Goal: Transaction & Acquisition: Purchase product/service

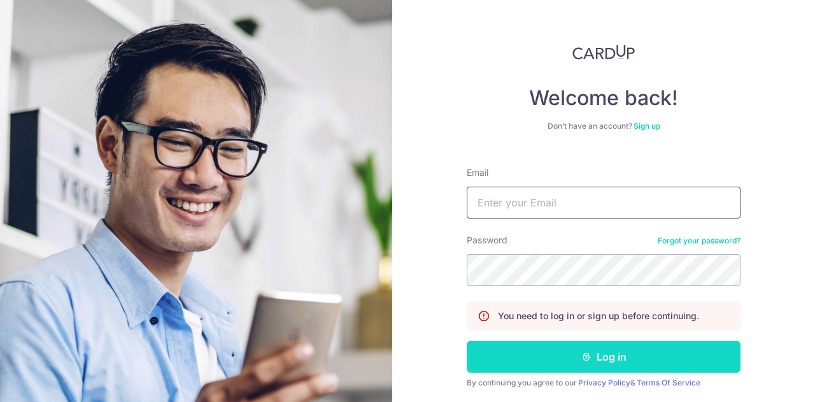
type input "[EMAIL_ADDRESS][DOMAIN_NAME]"
click at [584, 351] on icon "submit" at bounding box center [586, 356] width 10 height 10
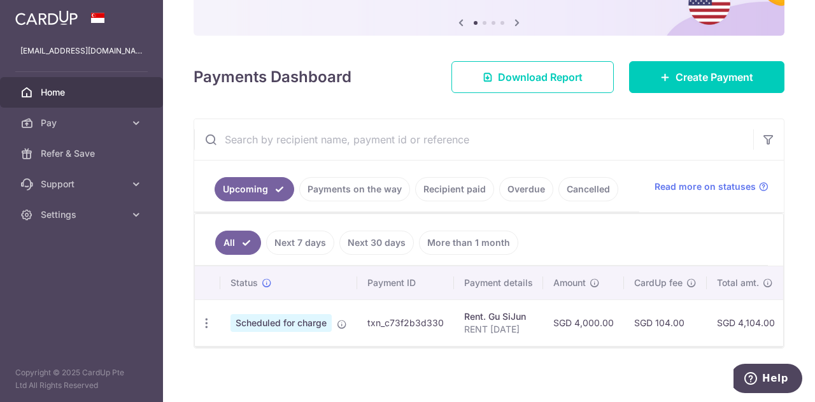
scroll to position [136, 0]
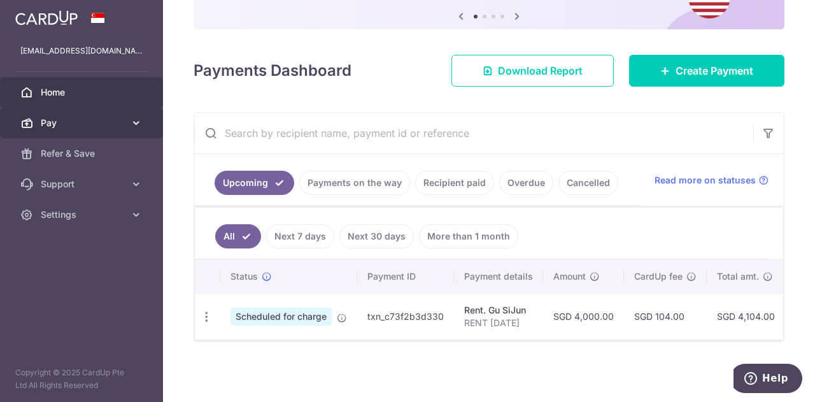
click at [118, 118] on span "Pay" at bounding box center [83, 123] width 84 height 13
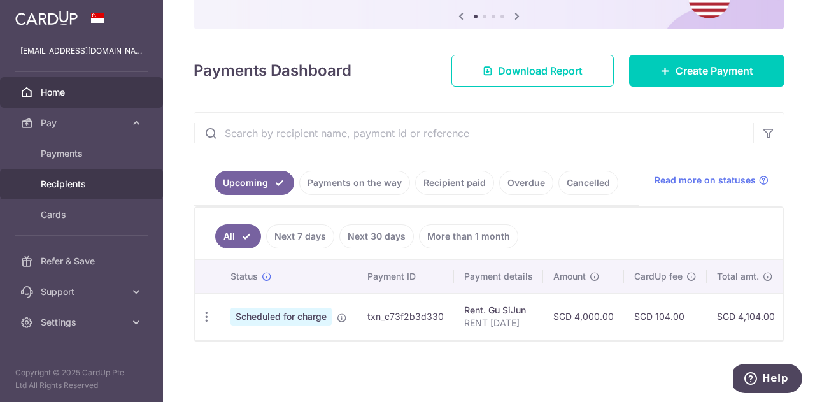
click at [76, 178] on span "Recipients" at bounding box center [83, 184] width 84 height 13
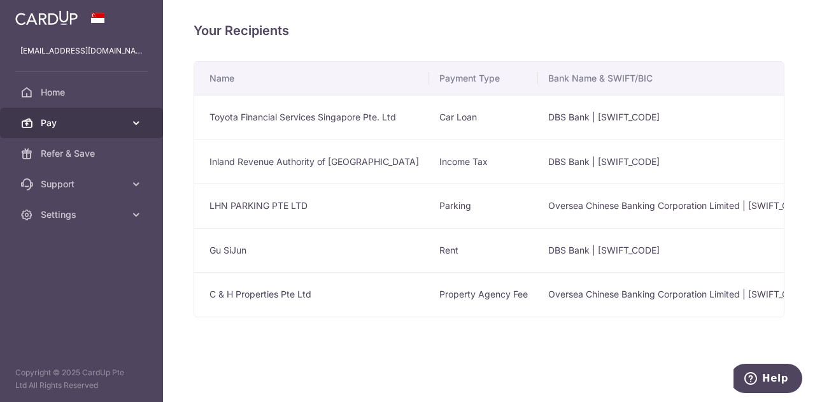
click at [73, 126] on span "Pay" at bounding box center [83, 123] width 84 height 13
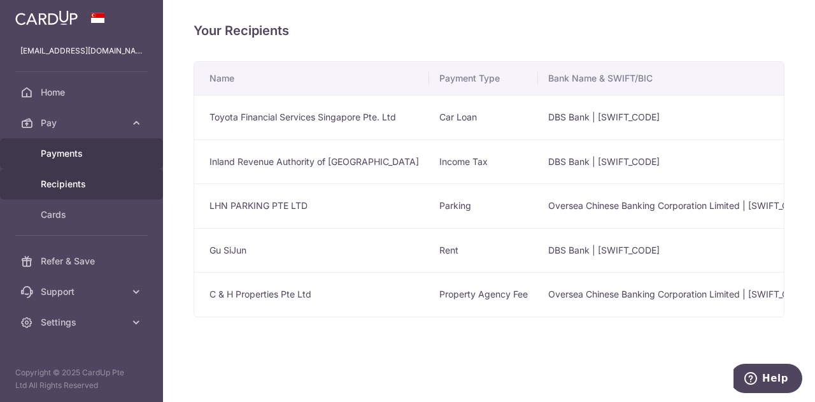
click at [67, 151] on span "Payments" at bounding box center [83, 153] width 84 height 13
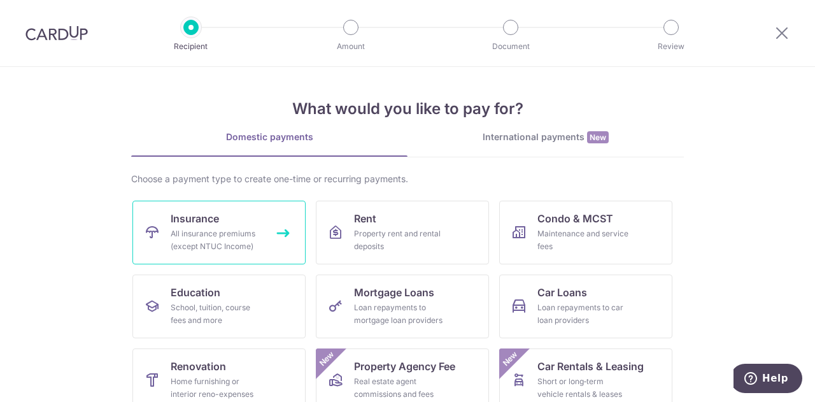
click at [217, 234] on div "All insurance premiums (except NTUC Income)" at bounding box center [217, 239] width 92 height 25
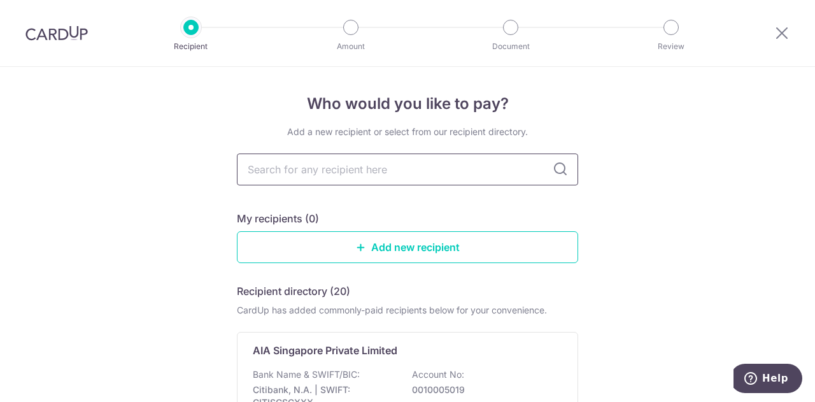
click at [364, 168] on input "text" at bounding box center [407, 169] width 341 height 32
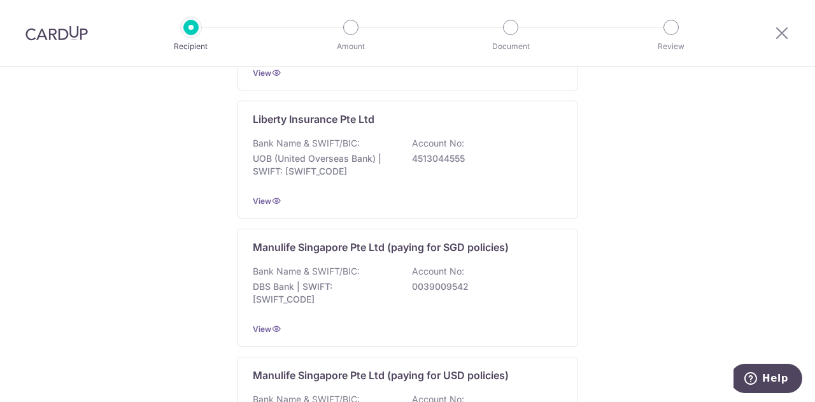
scroll to position [1273, 0]
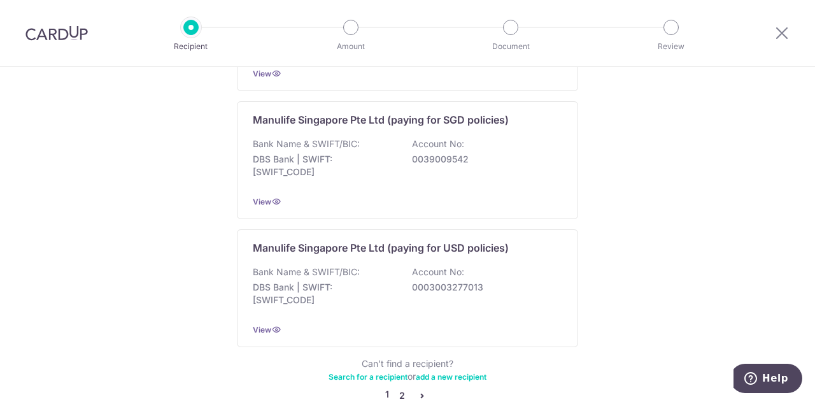
click at [399, 388] on link "2" at bounding box center [401, 395] width 15 height 15
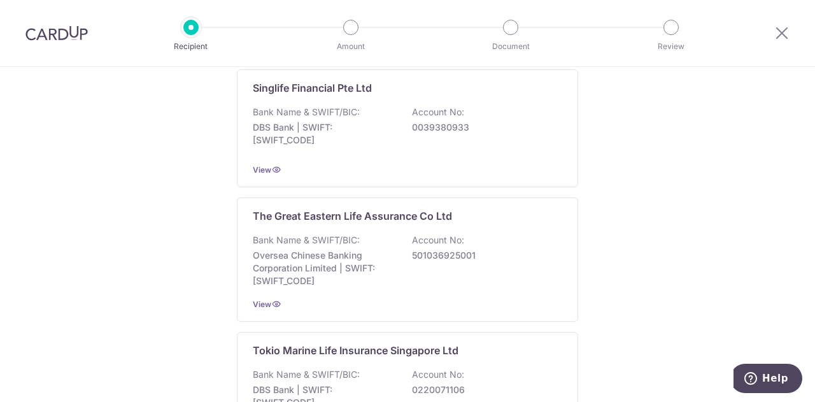
scroll to position [1145, 0]
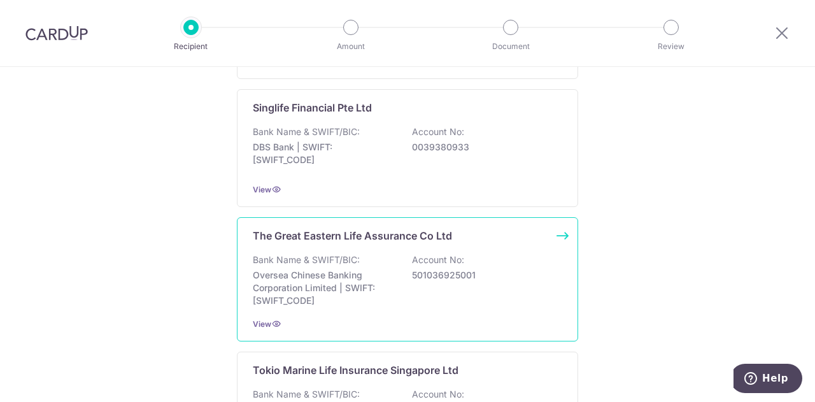
click at [311, 259] on p "Bank Name & SWIFT/BIC:" at bounding box center [306, 259] width 107 height 13
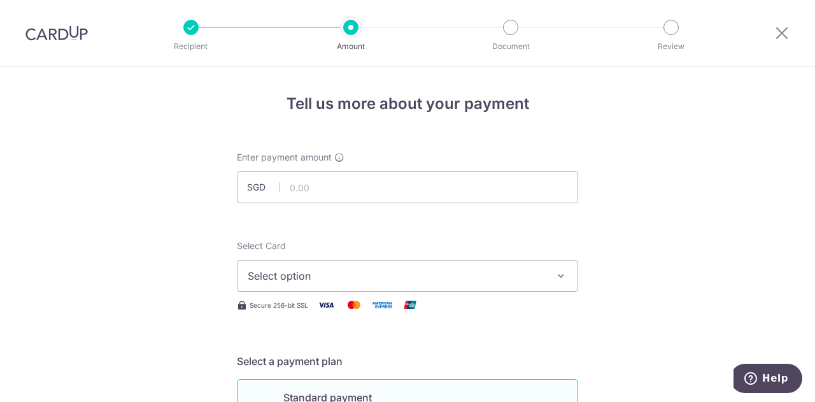
click at [355, 274] on span "Select option" at bounding box center [396, 275] width 297 height 15
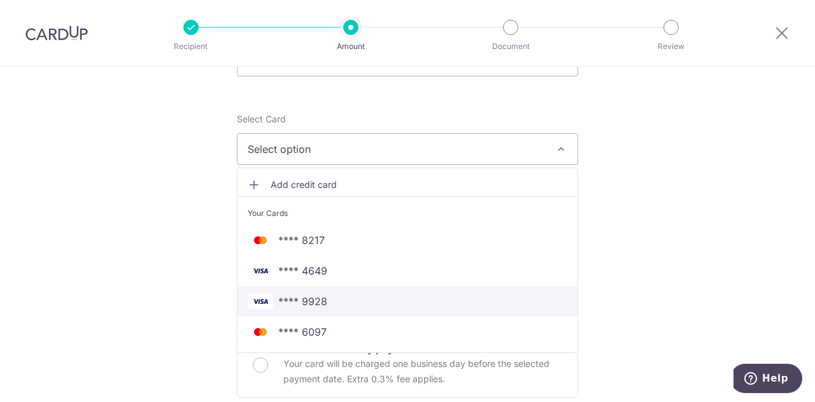
scroll to position [127, 0]
click at [327, 294] on span "**** 9928" at bounding box center [408, 300] width 320 height 15
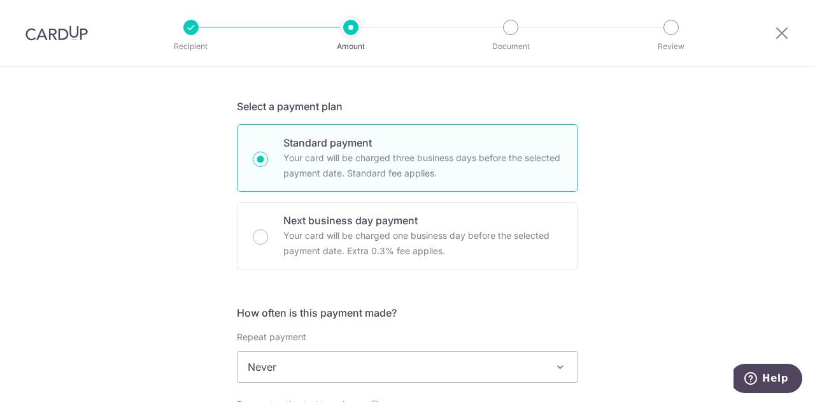
scroll to position [64, 0]
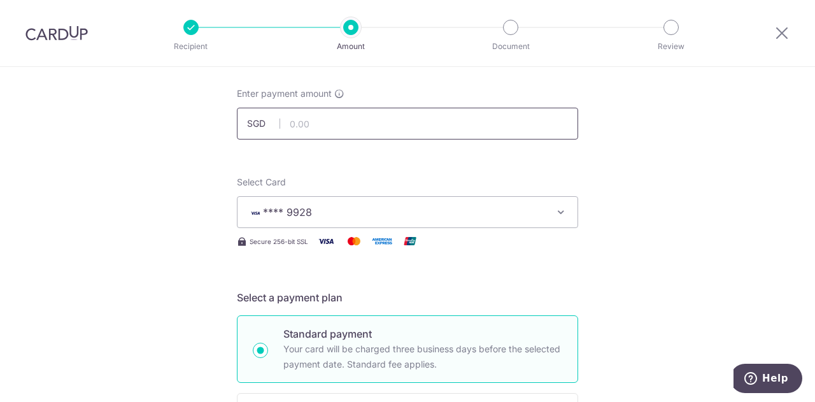
click at [388, 131] on input "text" at bounding box center [407, 124] width 341 height 32
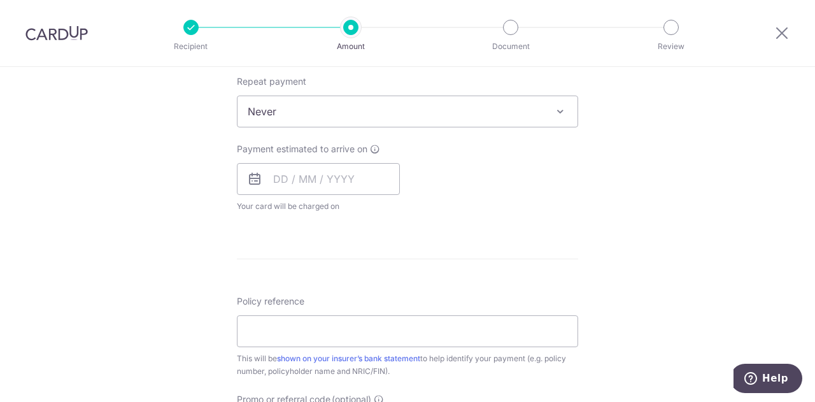
scroll to position [637, 0]
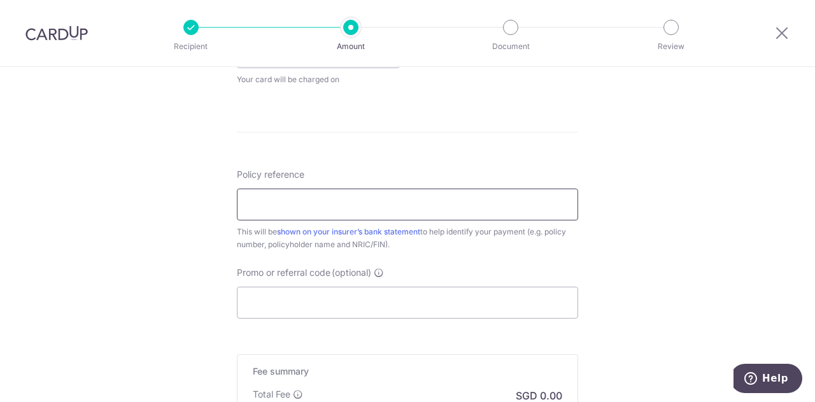
click at [487, 201] on input "Policy reference" at bounding box center [407, 204] width 341 height 32
click at [174, 171] on div "Tell us more about your payment Enter payment amount SGD Select Card **** 9928 …" at bounding box center [407, 6] width 815 height 1152
click at [322, 198] on input "Policy reference" at bounding box center [407, 204] width 341 height 32
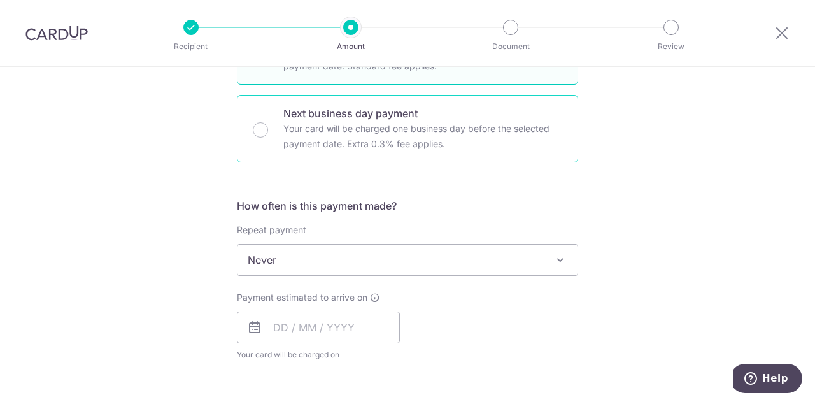
scroll to position [382, 0]
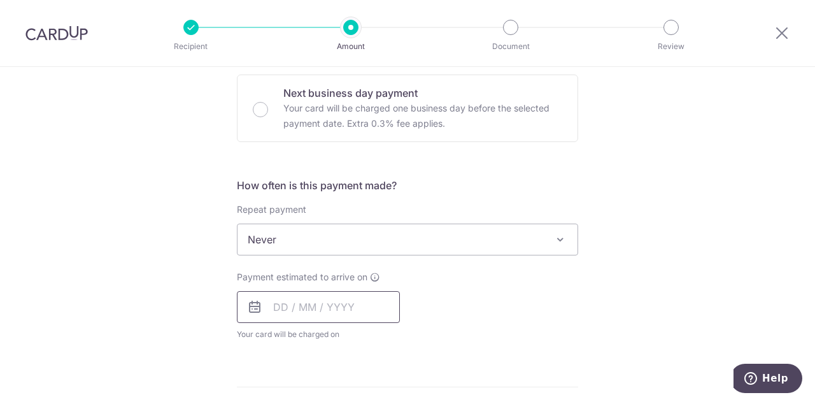
type input "LEOWKOKSIANG 0249181838"
click at [343, 292] on input "text" at bounding box center [318, 307] width 163 height 32
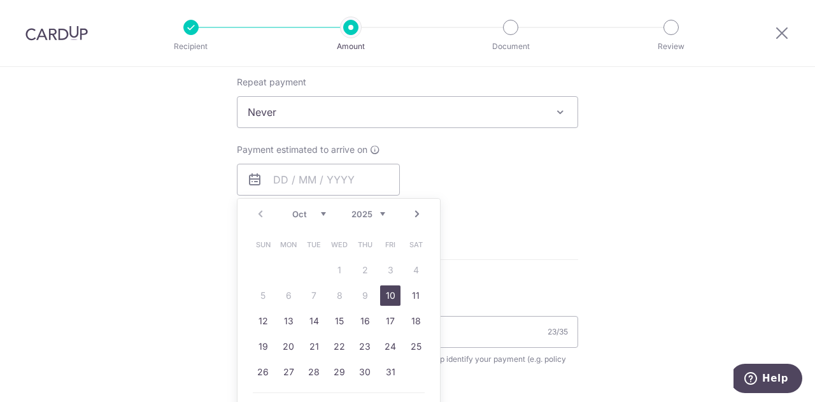
click at [386, 297] on link "10" at bounding box center [390, 295] width 20 height 20
type input "[DATE]"
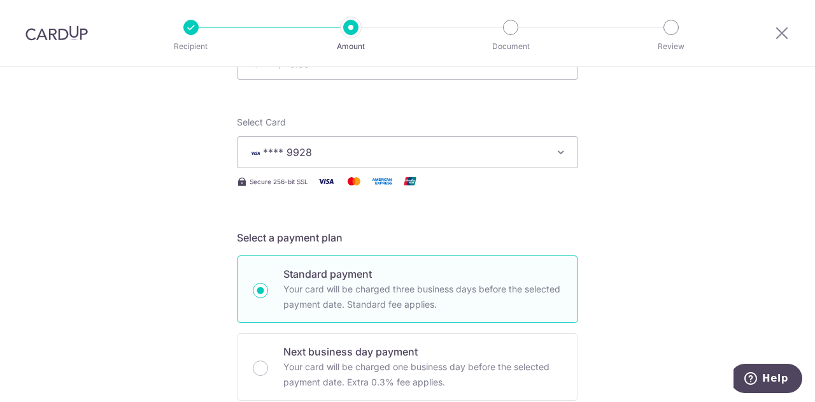
scroll to position [64, 0]
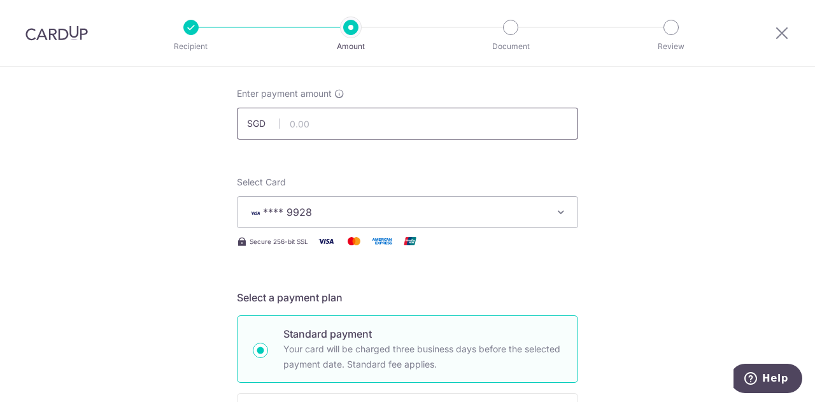
click at [333, 124] on input "text" at bounding box center [407, 124] width 341 height 32
type input "375.90"
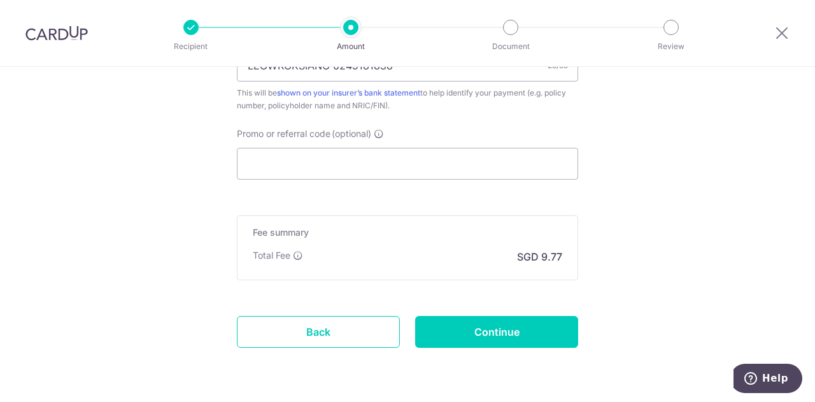
scroll to position [866, 0]
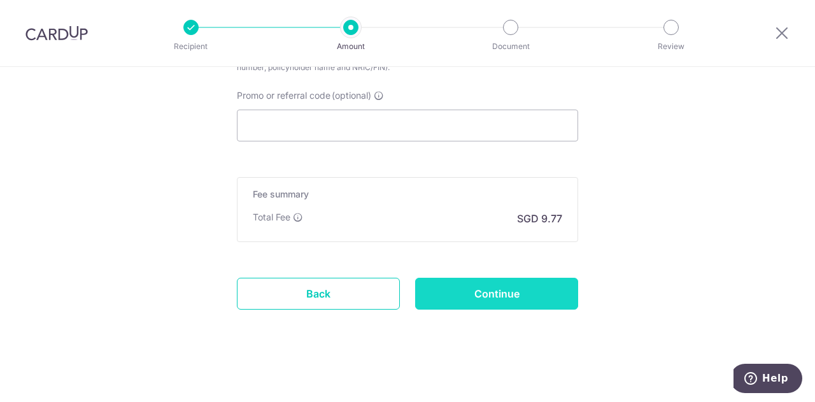
click at [502, 288] on input "Continue" at bounding box center [496, 294] width 163 height 32
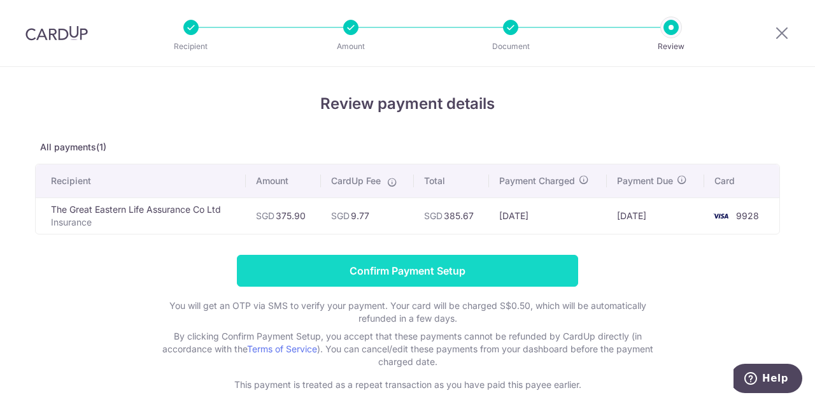
click at [402, 265] on input "Confirm Payment Setup" at bounding box center [407, 271] width 341 height 32
